Goal: Task Accomplishment & Management: Complete application form

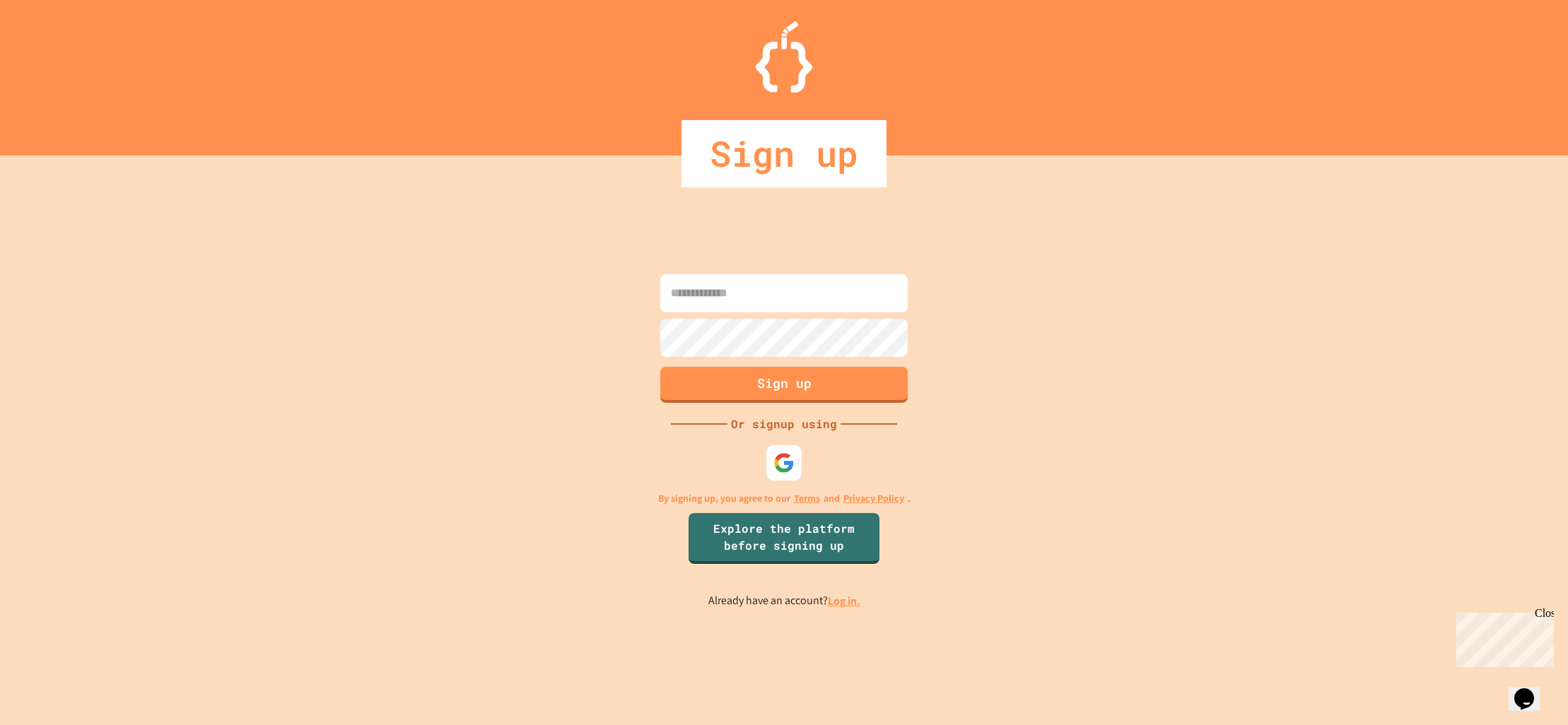
click at [755, 286] on input at bounding box center [783, 293] width 247 height 38
click at [774, 444] on div at bounding box center [784, 463] width 39 height 39
click at [811, 473] on div "Sign up Or signup using By signing up, you agree to our Terms and Privacy Polic…" at bounding box center [784, 440] width 1568 height 570
click at [789, 463] on img at bounding box center [784, 463] width 23 height 23
click at [761, 303] on input at bounding box center [783, 293] width 247 height 38
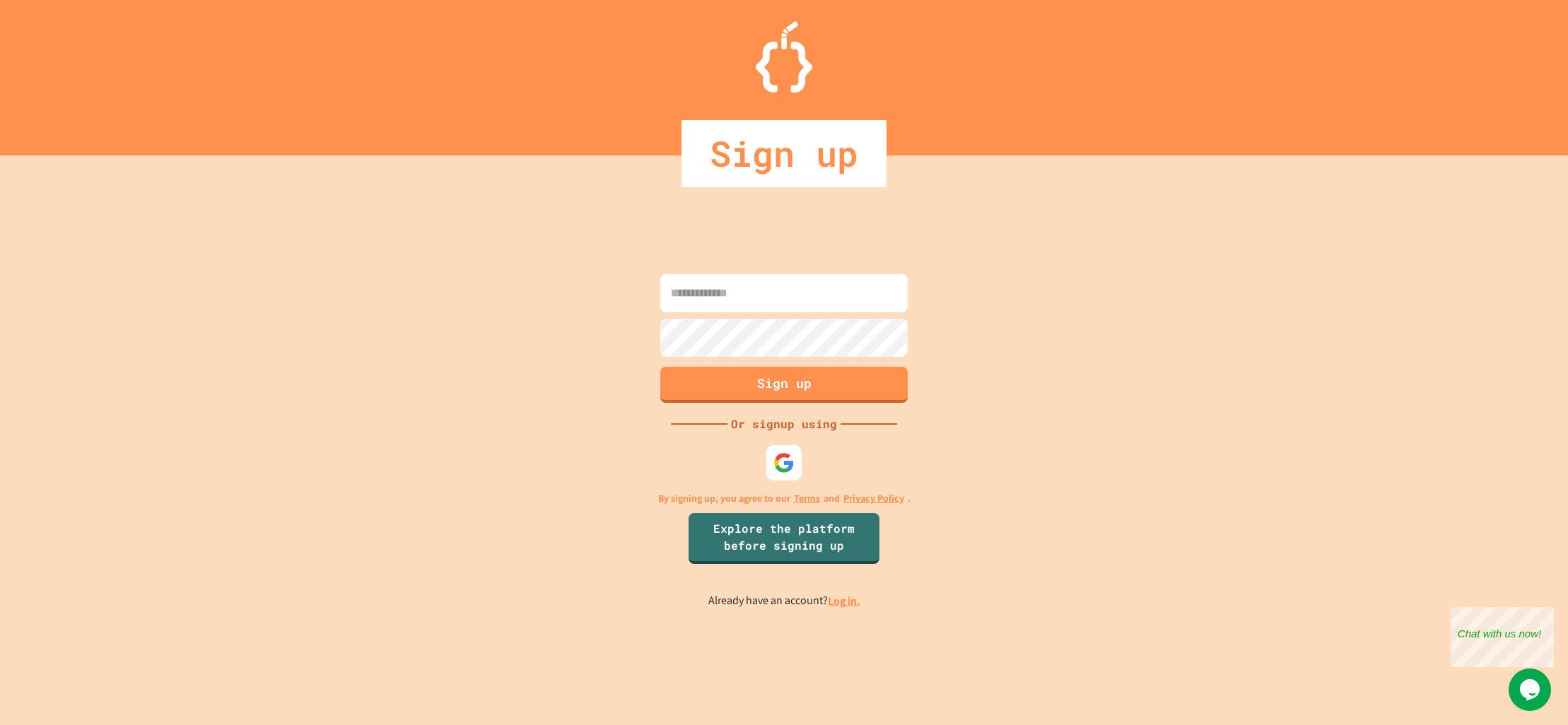
click at [807, 288] on input at bounding box center [783, 293] width 247 height 38
type input "**********"
click at [798, 392] on button "Sign up" at bounding box center [785, 383] width 253 height 37
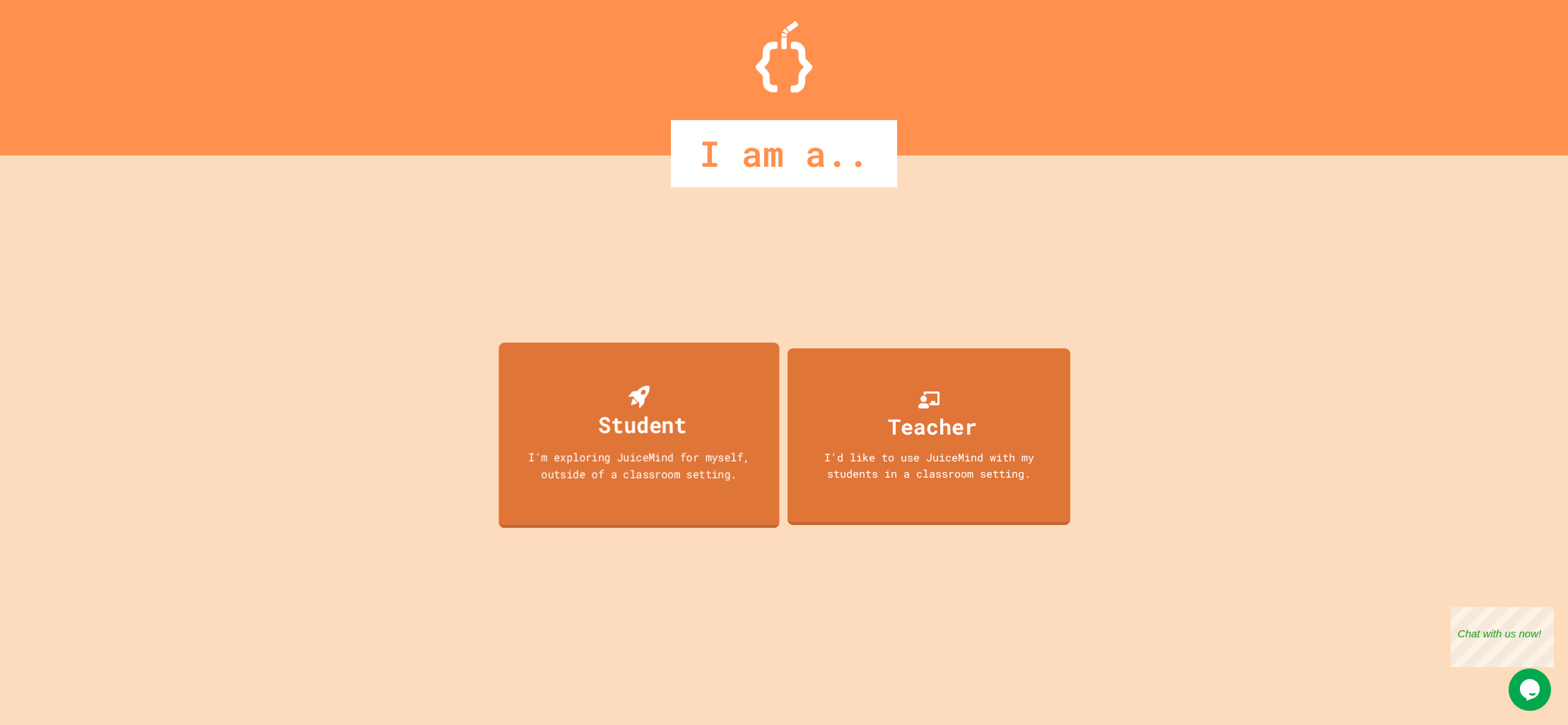
click at [658, 435] on div "Student" at bounding box center [642, 424] width 89 height 33
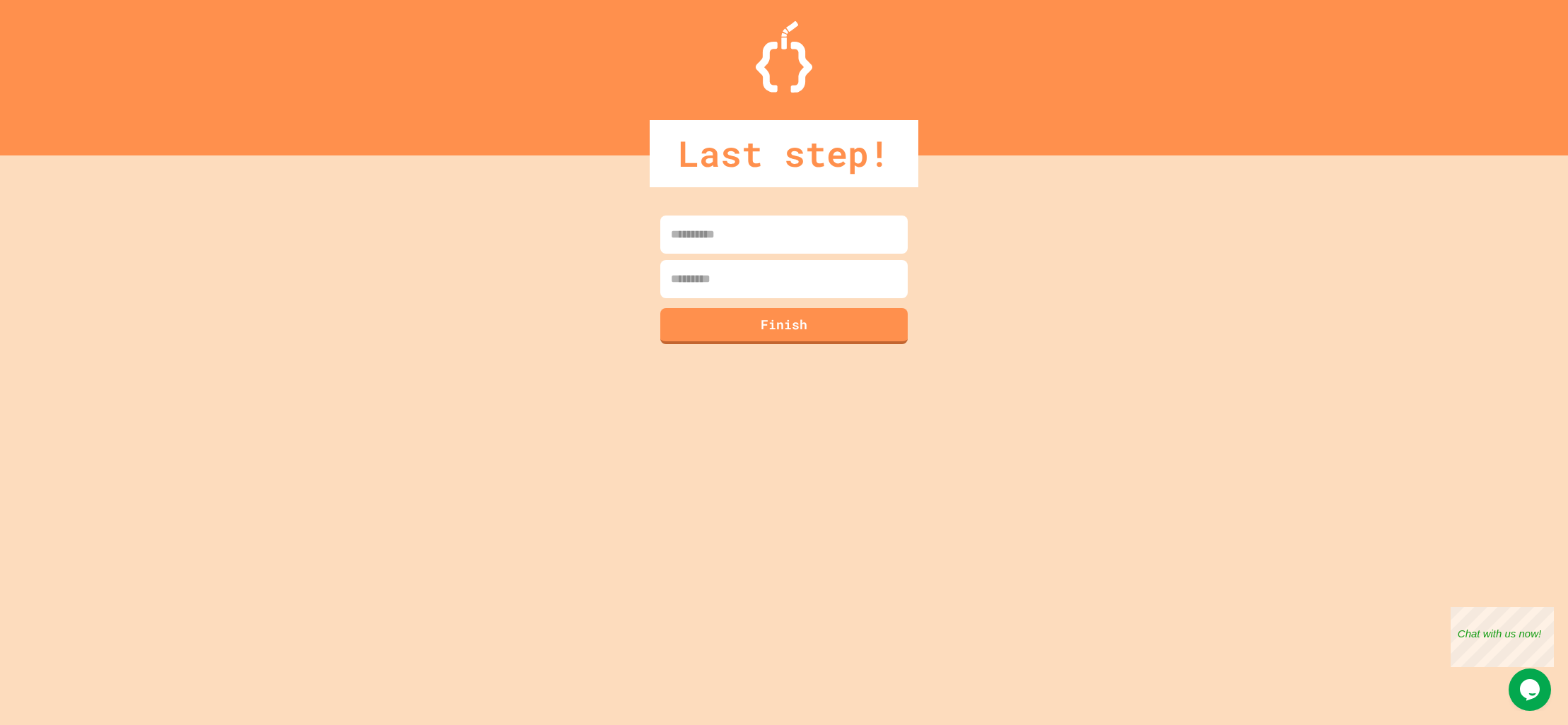
click at [766, 237] on input at bounding box center [783, 234] width 247 height 38
type input "*****"
click at [737, 282] on input at bounding box center [783, 278] width 247 height 38
type input "*****"
click at [786, 342] on button "Finish" at bounding box center [785, 324] width 253 height 37
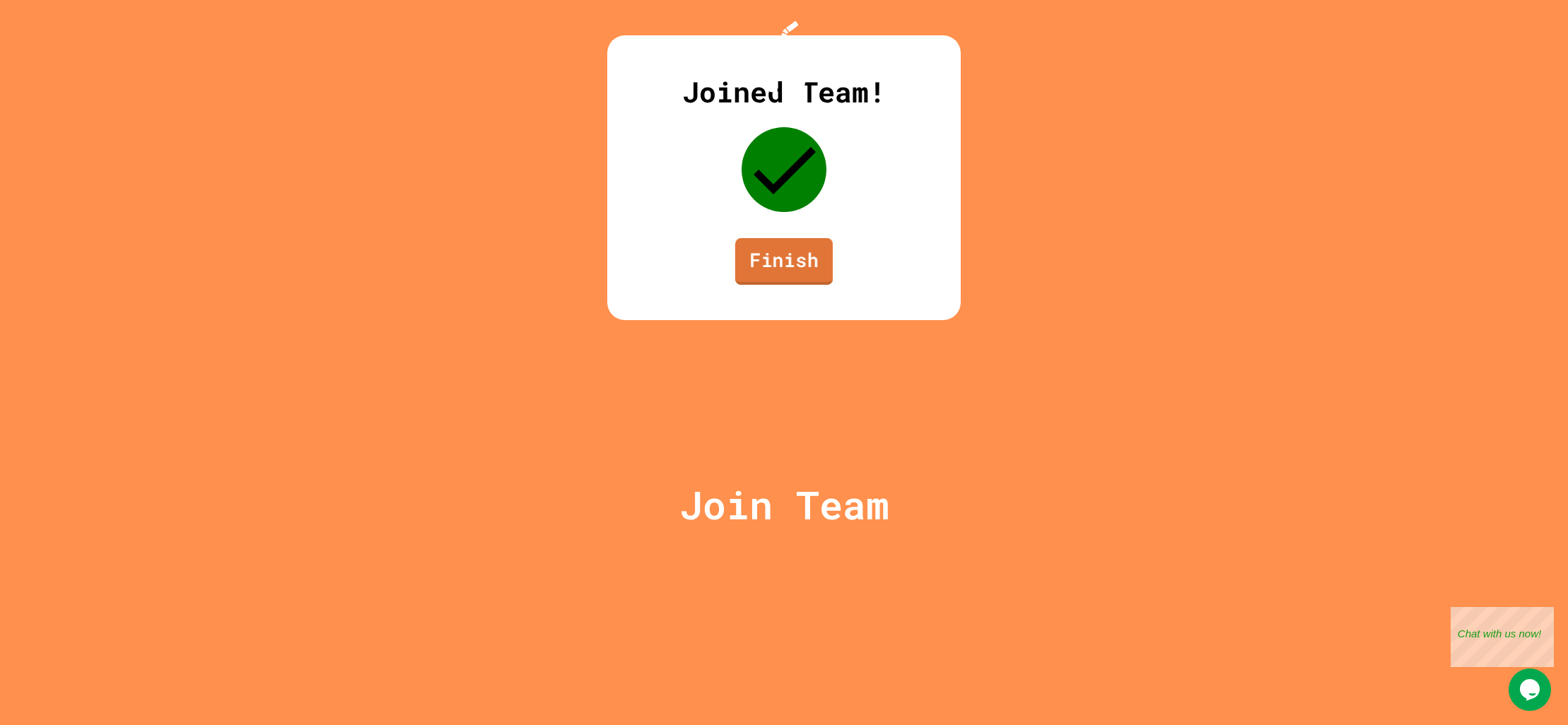
click at [786, 285] on link "Finish" at bounding box center [783, 262] width 97 height 47
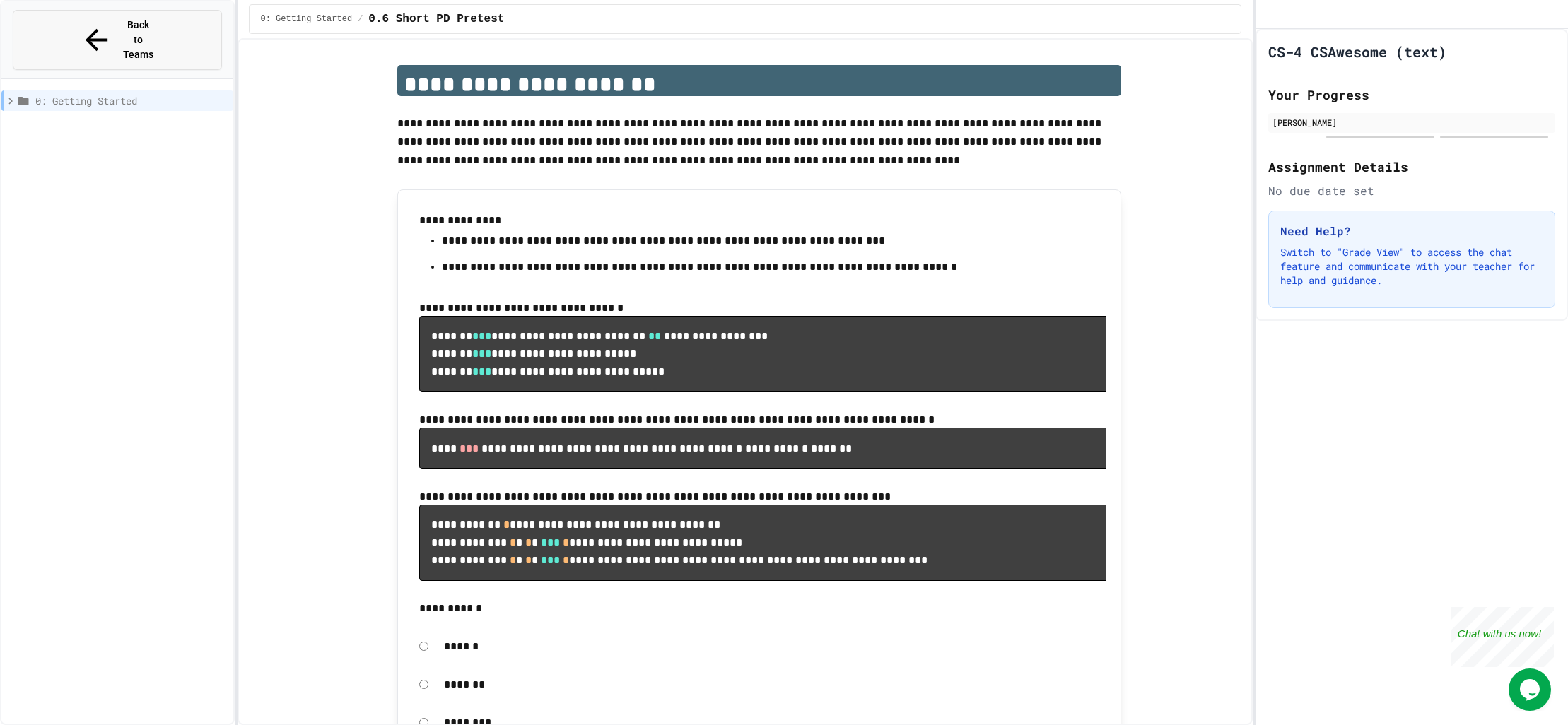
click at [92, 18] on div "Back to Teams" at bounding box center [117, 39] width 74 height 44
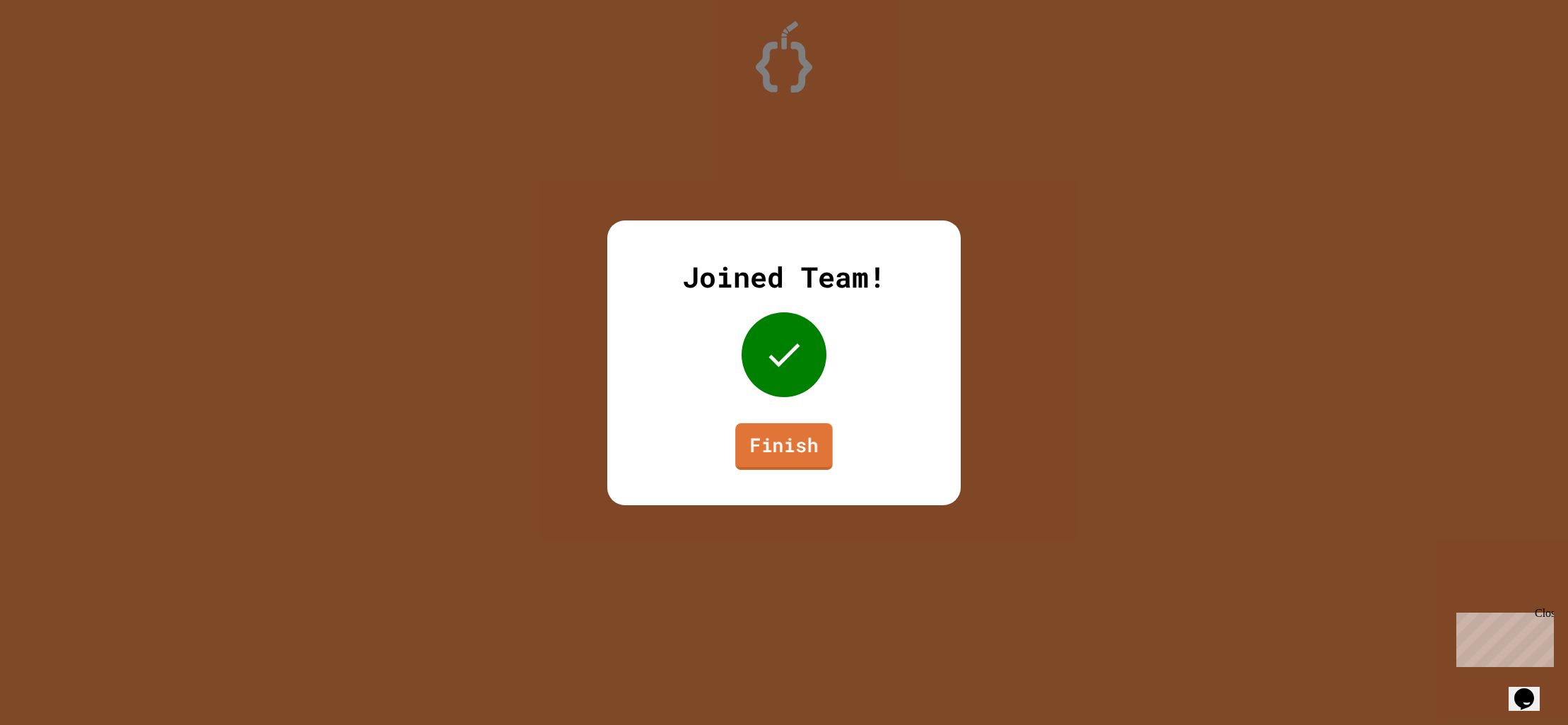
click at [775, 452] on link "Finish" at bounding box center [783, 446] width 97 height 47
click at [792, 439] on link "Finish" at bounding box center [783, 445] width 85 height 47
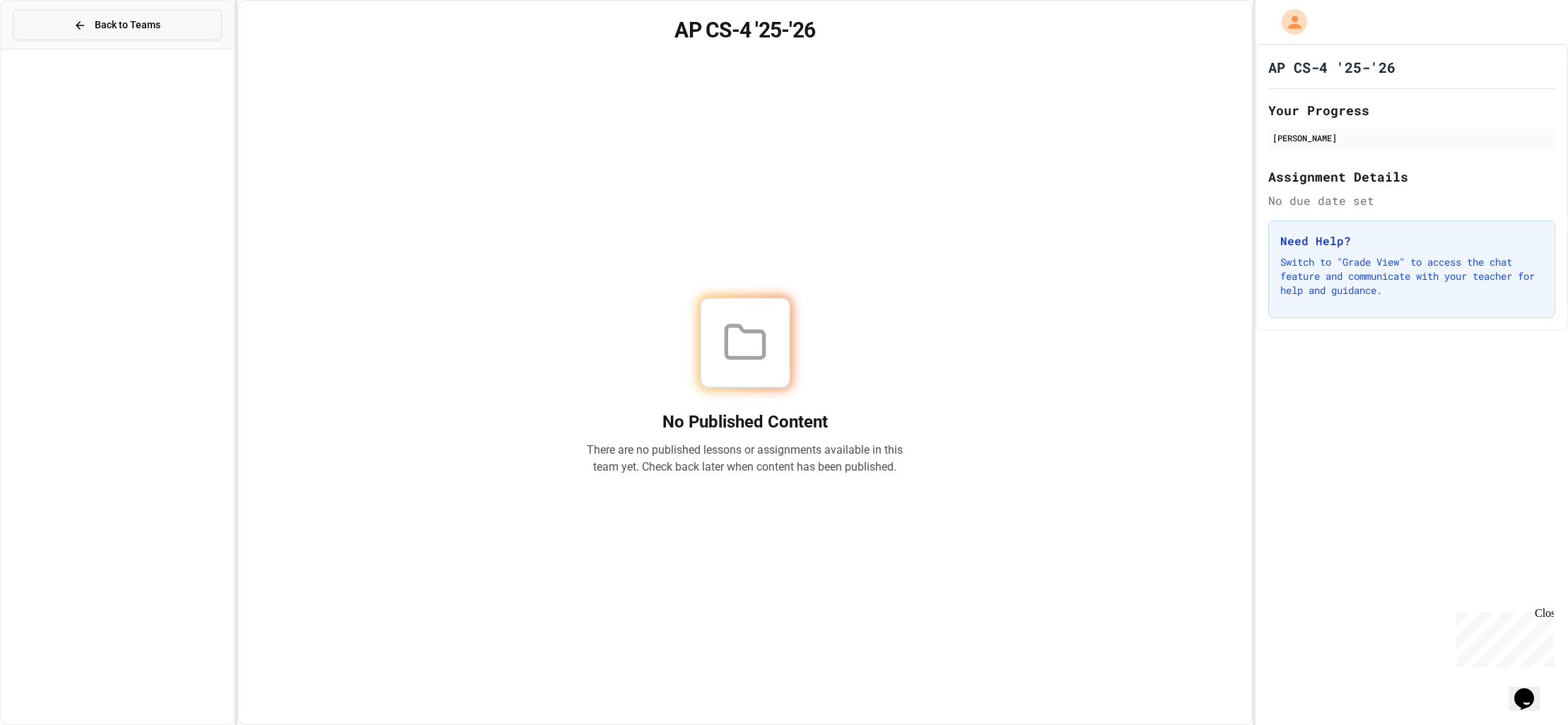
click at [48, 23] on button "Back to Teams" at bounding box center [118, 25] width 209 height 31
